Goal: Find specific page/section: Find specific page/section

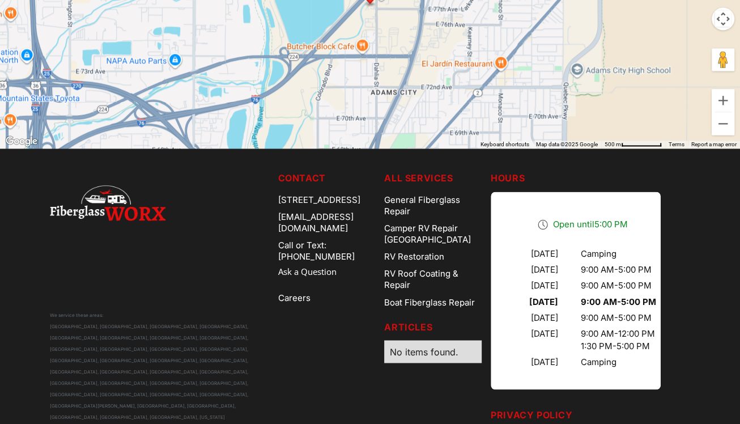
scroll to position [3632, 0]
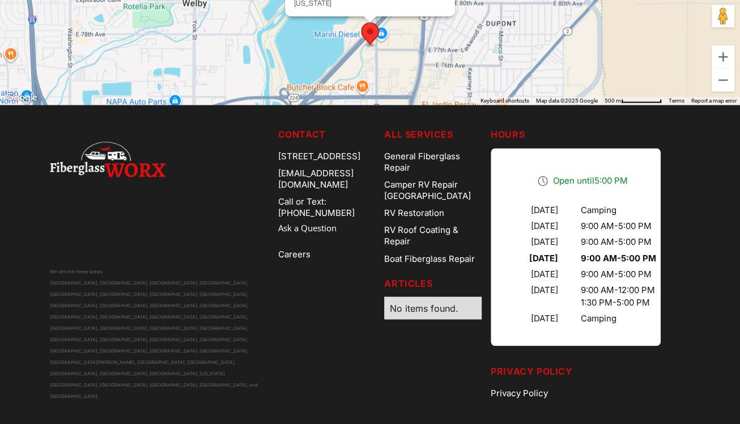
click at [431, 312] on div "No items found." at bounding box center [433, 307] width 86 height 11
drag, startPoint x: 406, startPoint y: 309, endPoint x: 481, endPoint y: 311, distance: 74.8
click at [476, 311] on div "No items found." at bounding box center [433, 307] width 86 height 11
click at [476, 310] on div "No items found." at bounding box center [433, 307] width 86 height 11
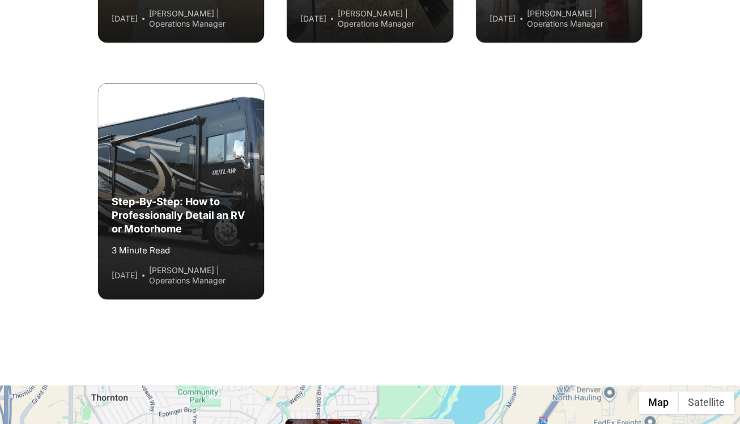
scroll to position [3011, 0]
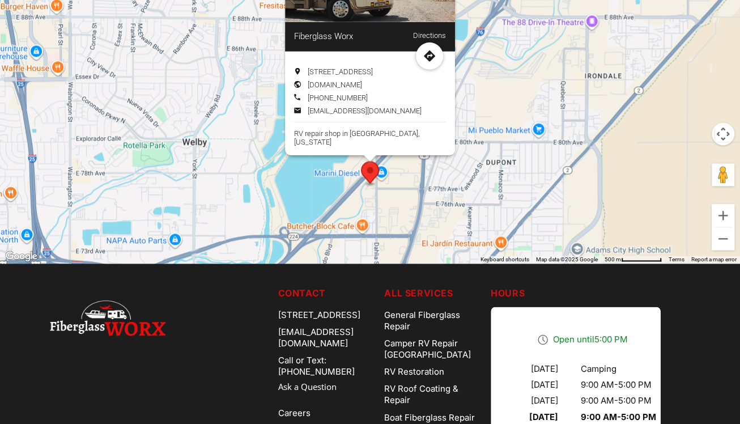
scroll to position [3632, 0]
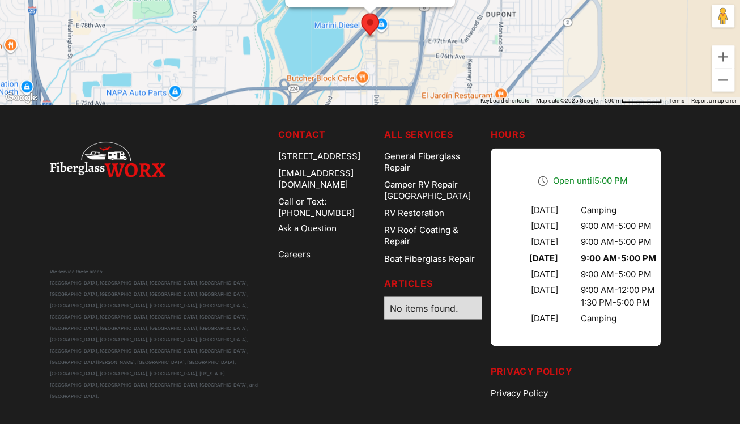
click at [431, 294] on nav "Articles No items found." at bounding box center [432, 297] width 97 height 43
click at [431, 297] on div "No items found." at bounding box center [432, 307] width 97 height 23
click at [431, 298] on div "No items found." at bounding box center [432, 307] width 97 height 23
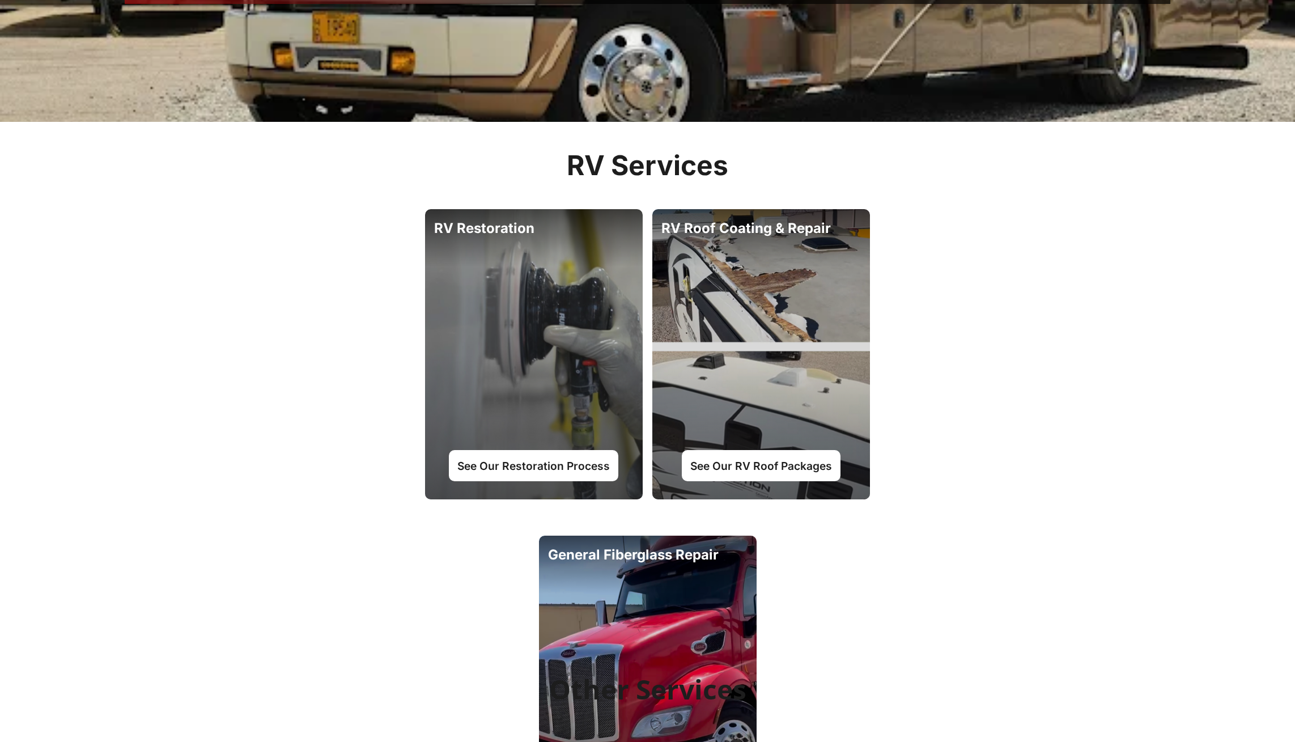
scroll to position [0, 0]
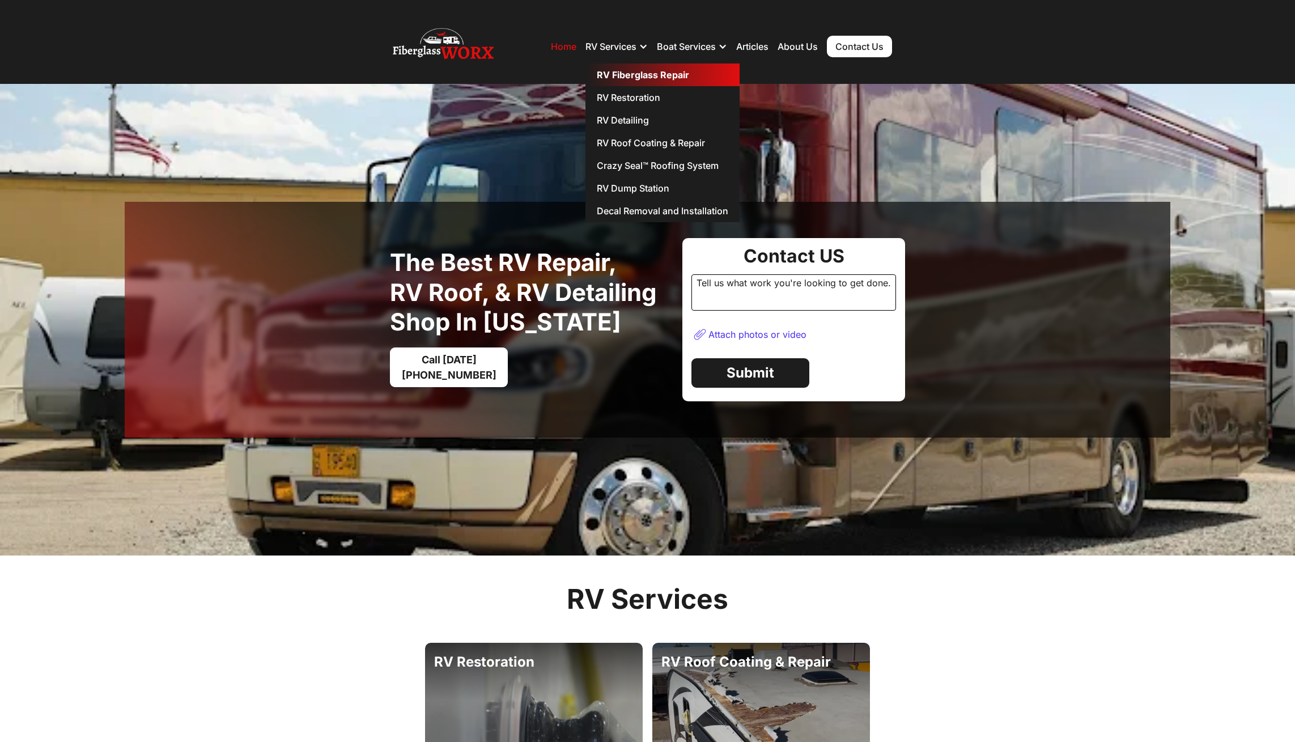
click at [629, 78] on link "RV Fiberglass Repair" at bounding box center [662, 74] width 154 height 23
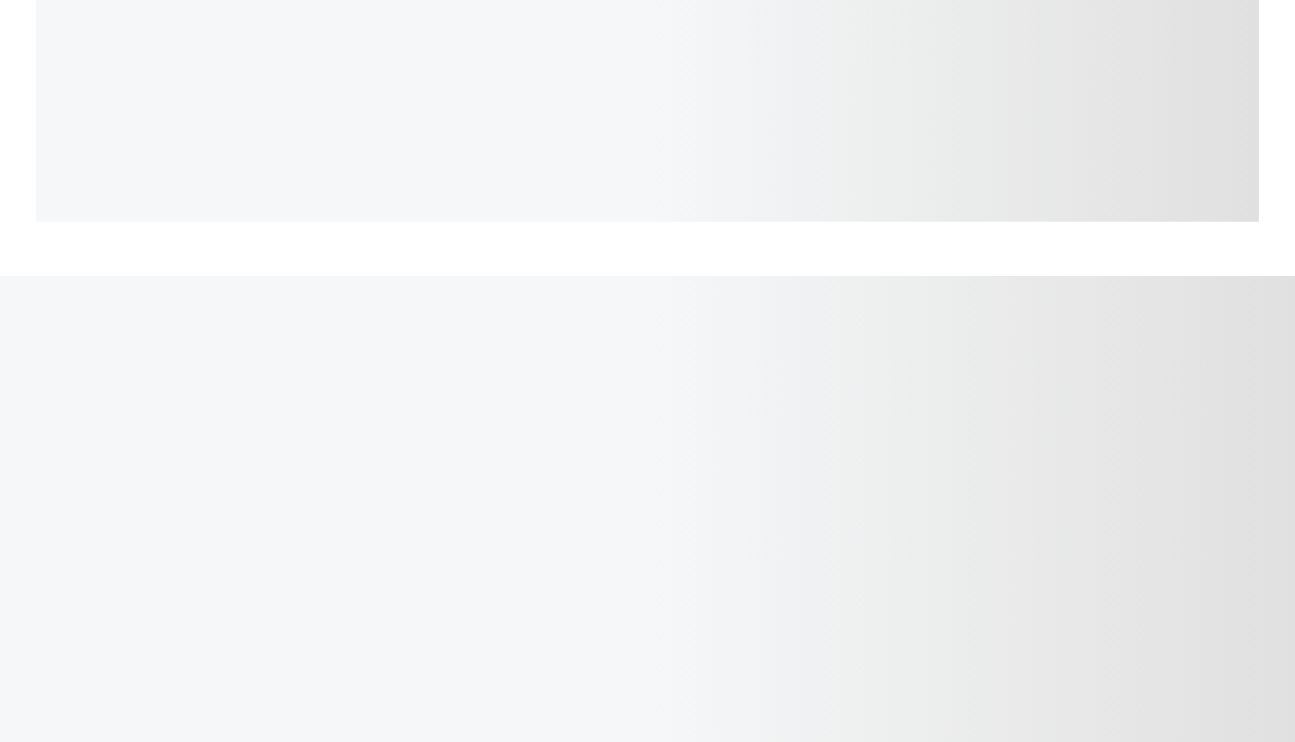
scroll to position [2909, 0]
